Goal: Information Seeking & Learning: Find specific fact

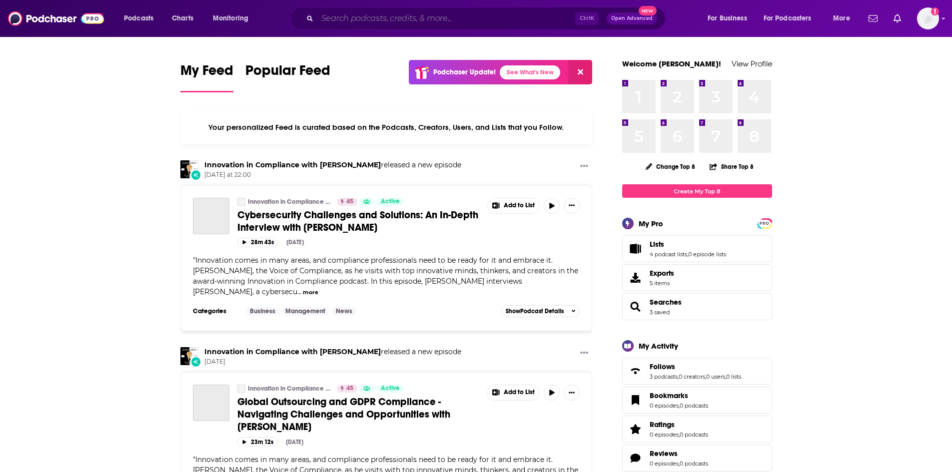
click at [410, 21] on input "Search podcasts, credits, & more..." at bounding box center [446, 18] width 258 height 16
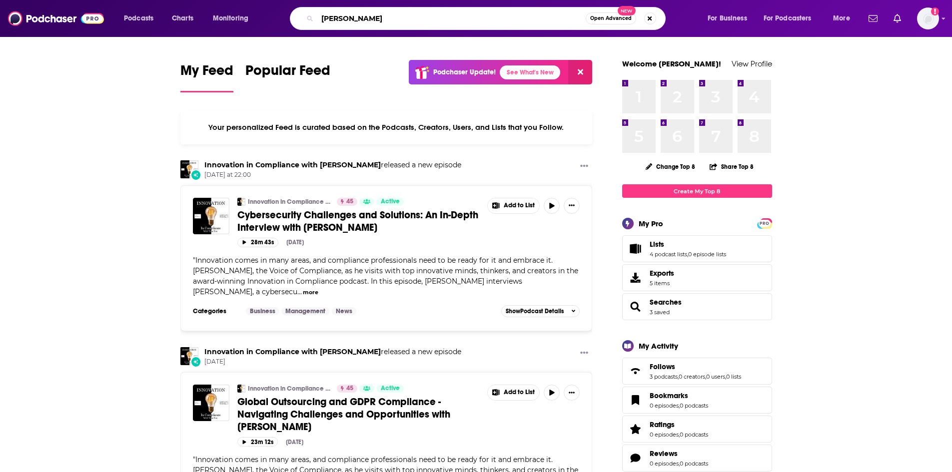
type input "[PERSON_NAME]"
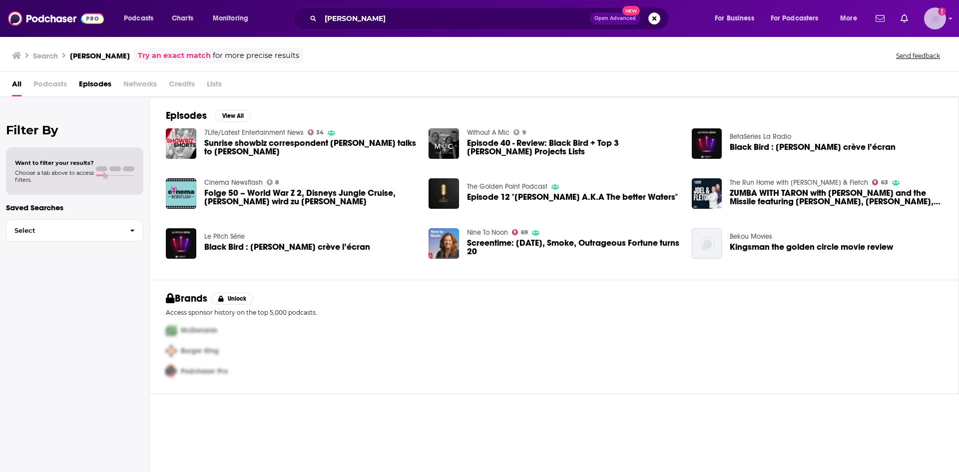
click at [933, 17] on img "Logged in as ElaineatWink" at bounding box center [936, 18] width 22 height 22
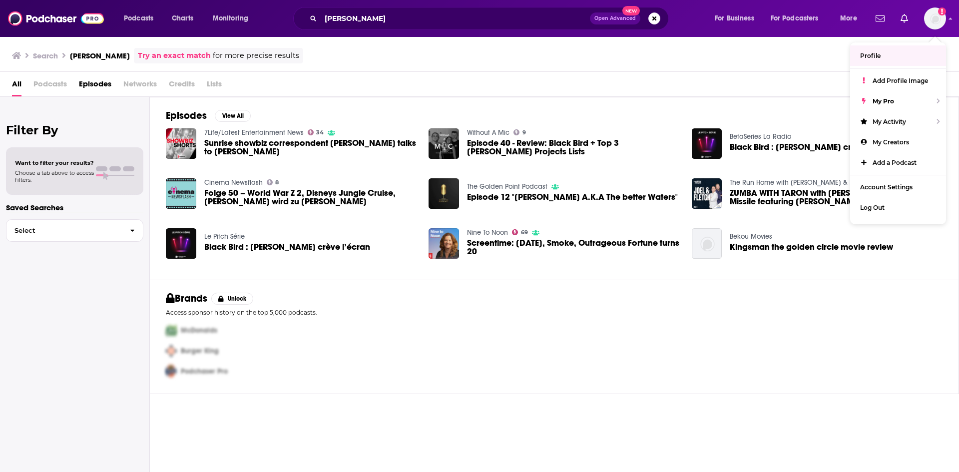
click at [618, 81] on div "All Podcasts Episodes Networks Credits Lists" at bounding box center [481, 86] width 939 height 20
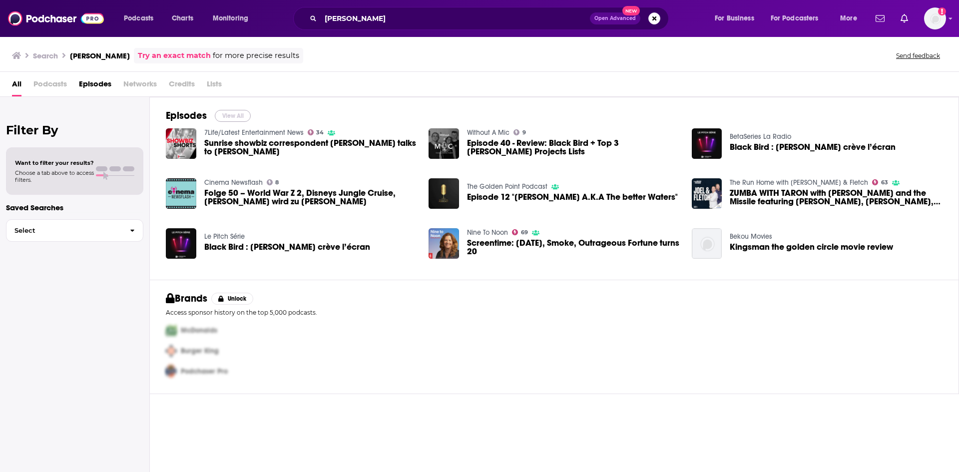
click at [225, 112] on button "View All" at bounding box center [233, 116] width 36 height 12
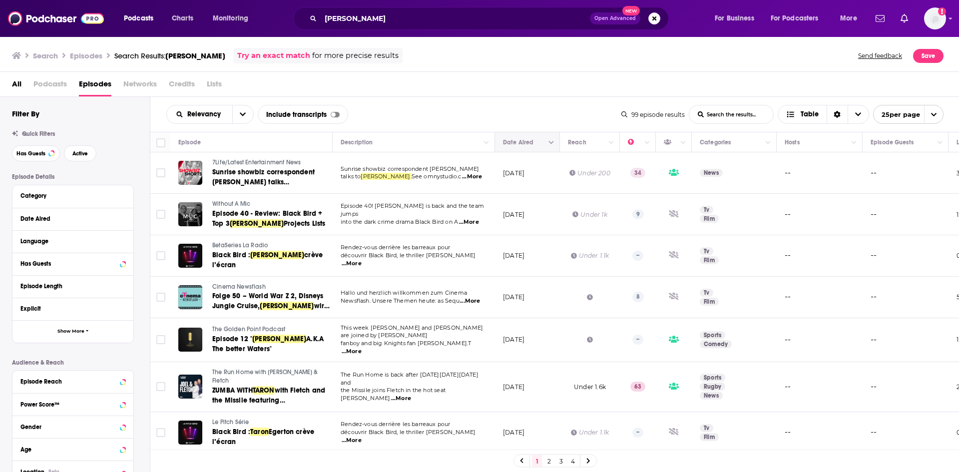
click at [531, 140] on icon "Move" at bounding box center [527, 142] width 12 height 12
click at [551, 143] on icon "Column Actions" at bounding box center [551, 142] width 5 height 3
click at [522, 140] on div at bounding box center [479, 236] width 959 height 472
click at [522, 140] on icon "Move" at bounding box center [527, 142] width 12 height 12
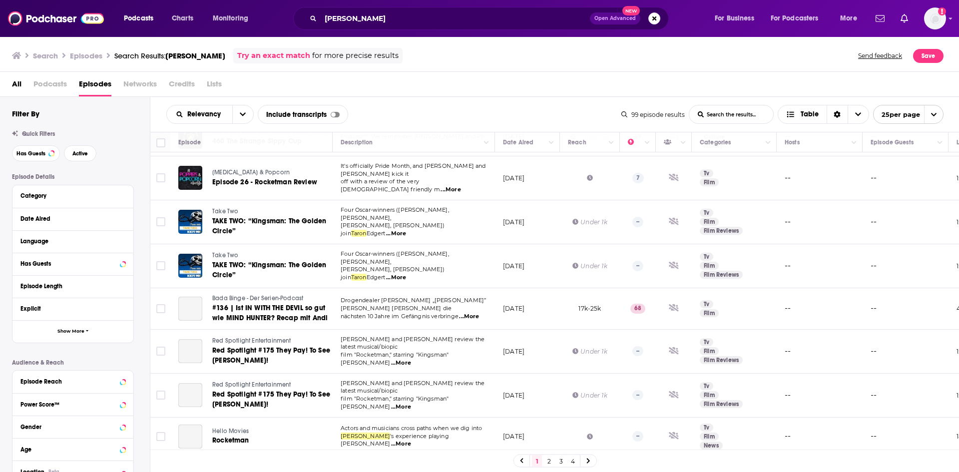
scroll to position [650, 0]
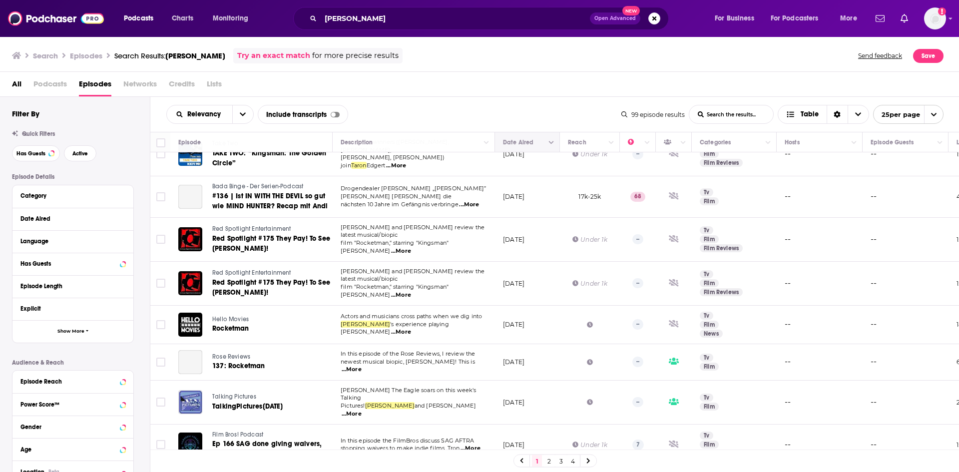
click at [551, 147] on button "Column Actions" at bounding box center [552, 143] width 12 height 12
click at [557, 177] on div "Hide Date Aired column Show all columns" at bounding box center [596, 169] width 101 height 32
click at [240, 110] on div at bounding box center [479, 236] width 959 height 472
click at [242, 112] on icon "open menu" at bounding box center [243, 114] width 6 height 7
click at [216, 181] on span "New" at bounding box center [216, 182] width 59 height 5
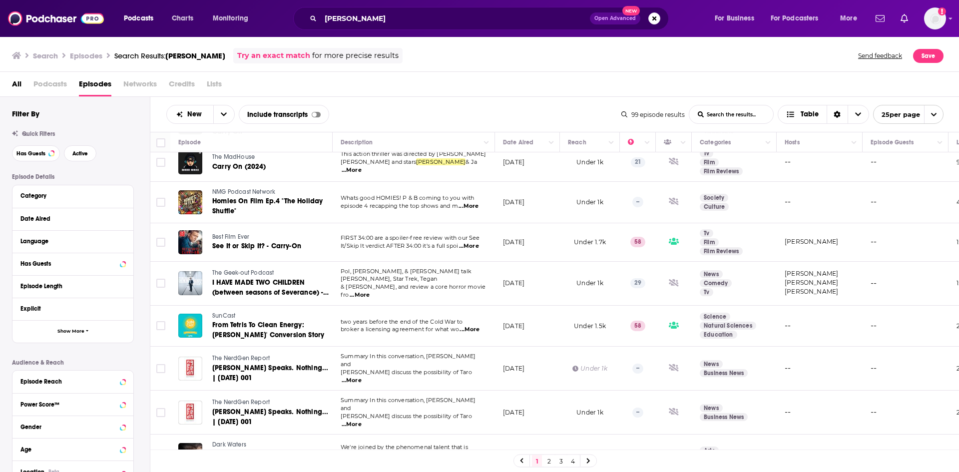
scroll to position [360, 0]
